Goal: Transaction & Acquisition: Book appointment/travel/reservation

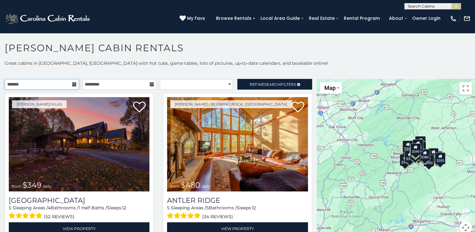
click at [59, 86] on input "text" at bounding box center [42, 84] width 74 height 11
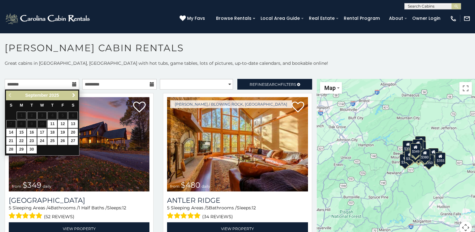
click at [74, 95] on span "Next" at bounding box center [73, 95] width 5 height 5
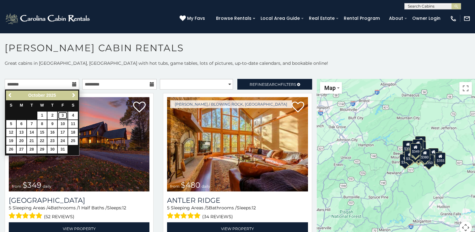
click at [63, 116] on link "3" at bounding box center [63, 116] width 10 height 8
type input "**********"
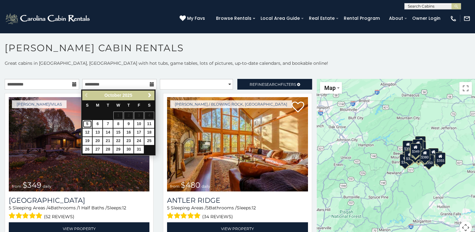
click at [87, 124] on link "5" at bounding box center [88, 124] width 10 height 8
type input "**********"
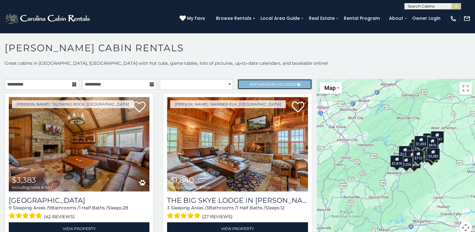
click at [260, 86] on link "Refine Search Filters" at bounding box center [275, 84] width 74 height 11
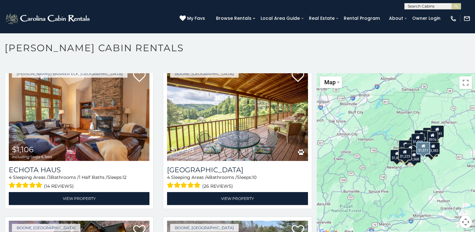
scroll to position [1131, 0]
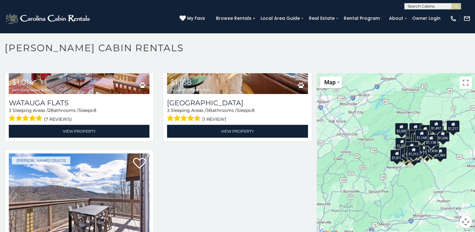
scroll to position [5504, 0]
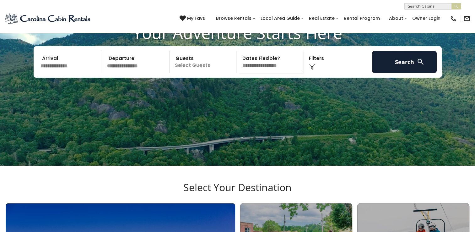
scroll to position [94, 0]
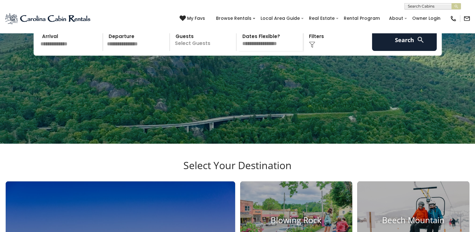
click at [75, 51] on input "text" at bounding box center [70, 40] width 65 height 22
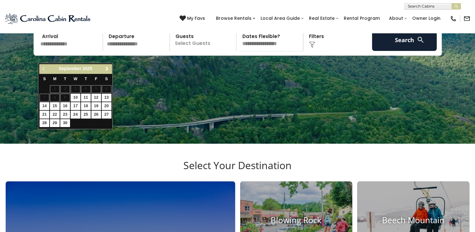
click at [106, 68] on span "Next" at bounding box center [107, 68] width 5 height 5
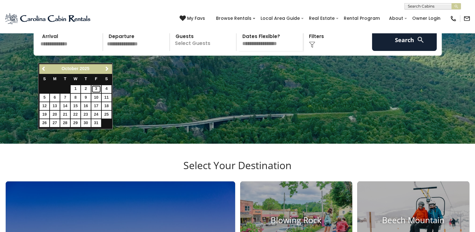
click at [97, 88] on link "3" at bounding box center [96, 89] width 10 height 8
type input "*******"
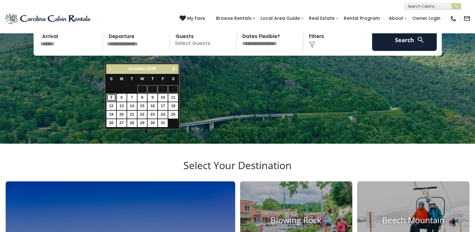
click at [110, 99] on link "5" at bounding box center [112, 98] width 10 height 8
type input "*******"
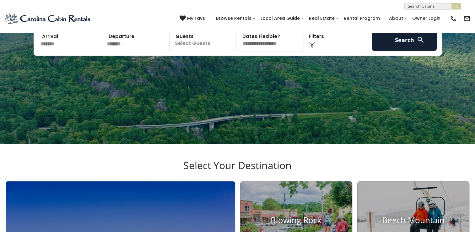
click at [184, 51] on p "Select Guests" at bounding box center [204, 40] width 65 height 22
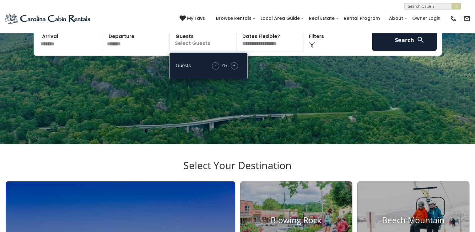
click at [231, 69] on div "+" at bounding box center [234, 65] width 7 height 7
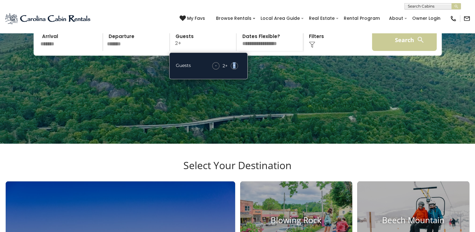
drag, startPoint x: 231, startPoint y: 78, endPoint x: 399, endPoint y: 54, distance: 169.8
click at [269, 84] on video at bounding box center [237, 25] width 475 height 238
click at [401, 51] on button "Search" at bounding box center [404, 40] width 65 height 22
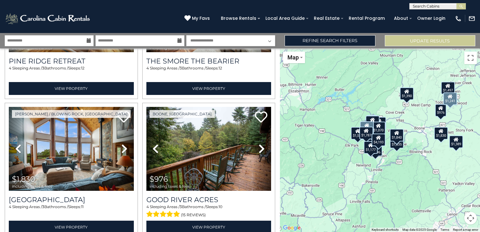
scroll to position [1791, 0]
